Goal: Task Accomplishment & Management: Use online tool/utility

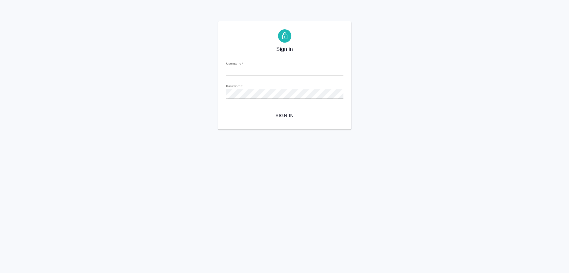
type input "[EMAIL_ADDRESS][DOMAIN_NAME]"
click at [279, 123] on div "Sign in Username   * [EMAIL_ADDRESS][DOMAIN_NAME] Password   * urlPath   * /Wor…" at bounding box center [284, 75] width 133 height 108
click at [281, 115] on span "Sign in" at bounding box center [284, 116] width 107 height 8
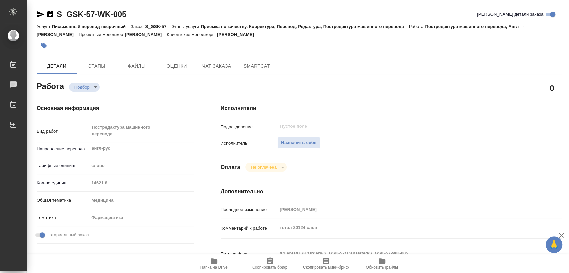
type textarea "x"
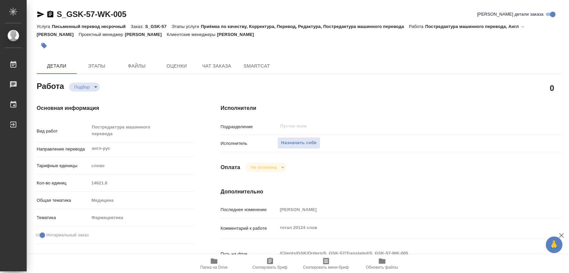
type textarea "x"
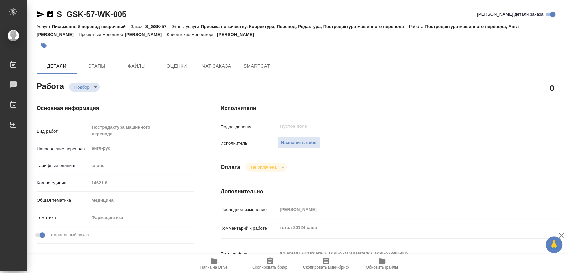
type textarea "x"
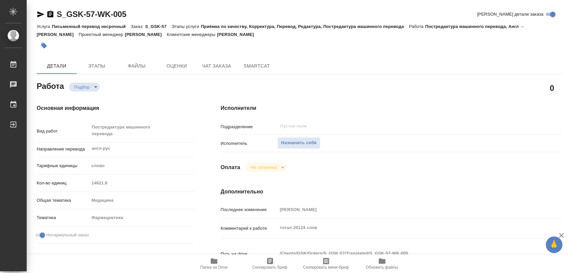
type textarea "x"
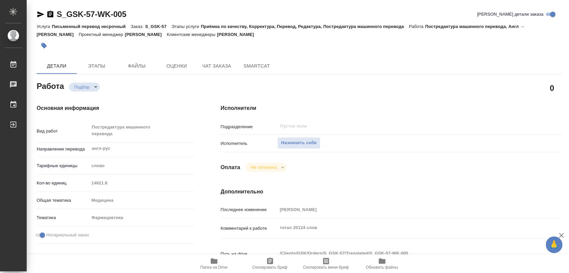
type textarea "x"
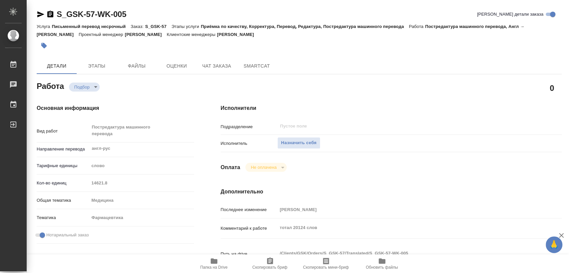
type textarea "x"
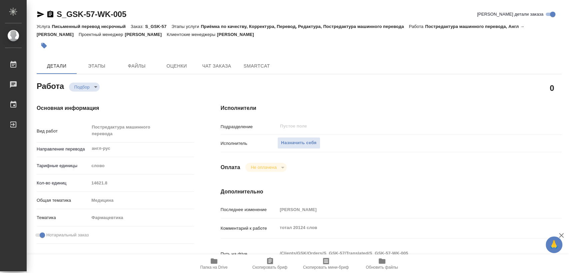
type textarea "x"
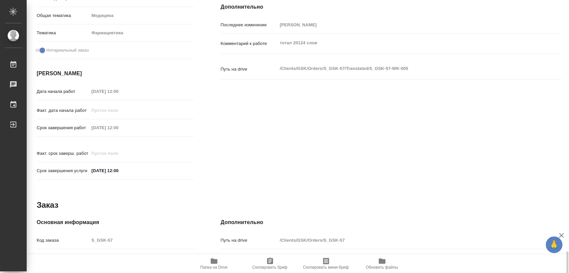
scroll to position [302, 0]
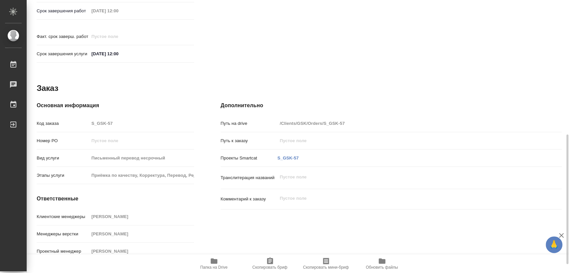
type textarea "x"
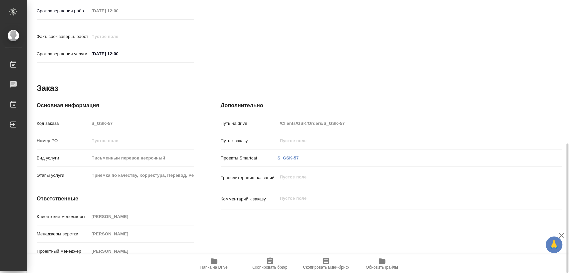
click at [214, 259] on icon "button" at bounding box center [214, 261] width 7 height 5
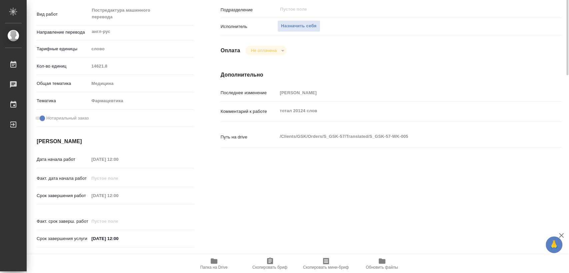
scroll to position [0, 0]
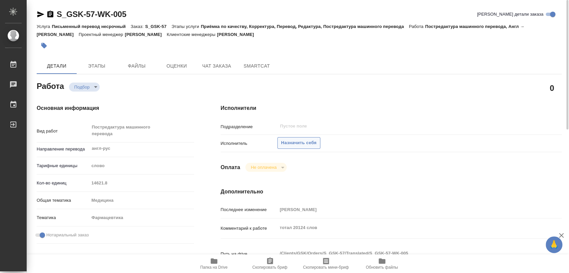
click at [306, 144] on span "Назначить себя" at bounding box center [298, 143] width 35 height 8
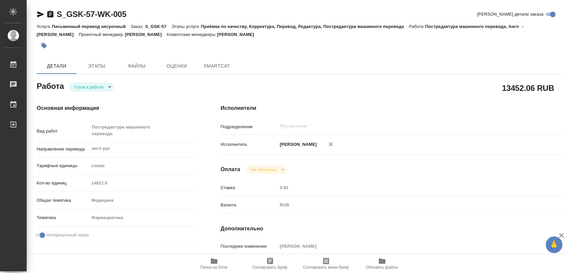
type textarea "x"
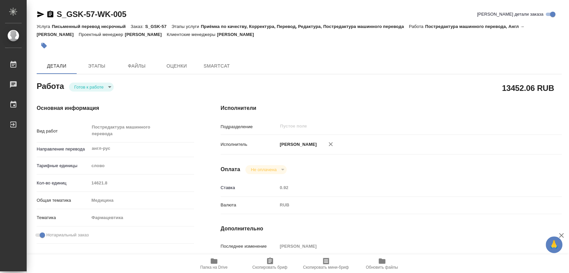
type textarea "x"
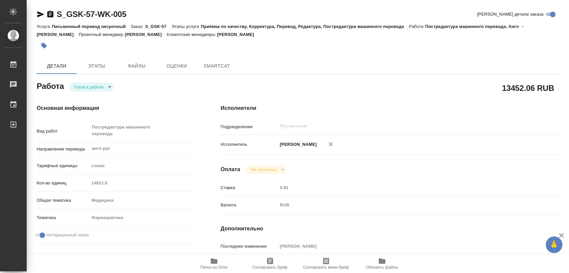
type textarea "x"
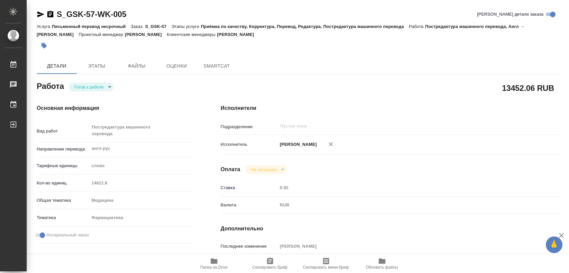
type textarea "x"
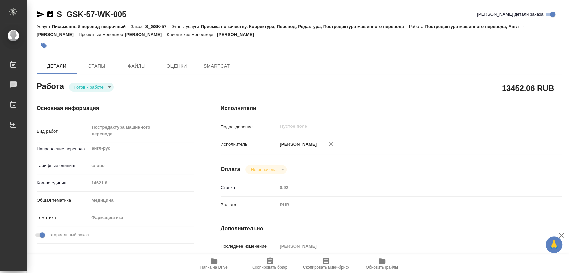
type textarea "x"
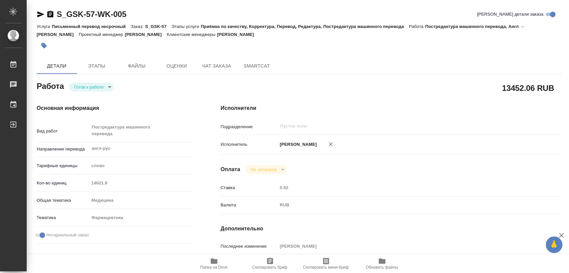
type textarea "x"
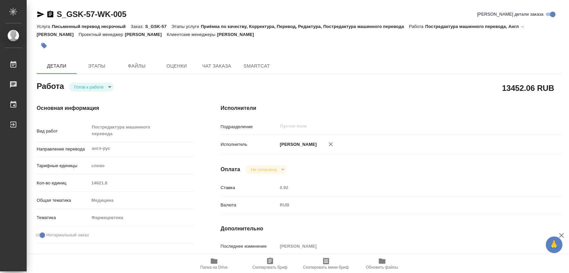
type textarea "x"
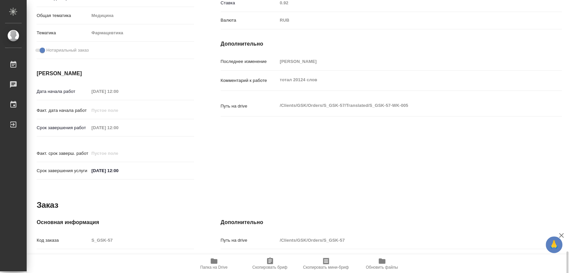
scroll to position [302, 0]
